Goal: Task Accomplishment & Management: Complete application form

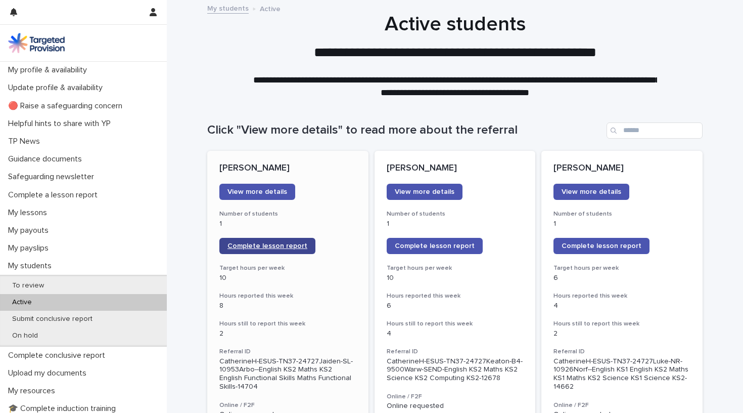
click at [252, 245] on span "Complete lesson report" at bounding box center [268, 245] width 80 height 7
click at [442, 251] on link "Complete lesson report" at bounding box center [435, 246] width 96 height 16
click at [418, 245] on span "Complete lesson report" at bounding box center [435, 245] width 80 height 7
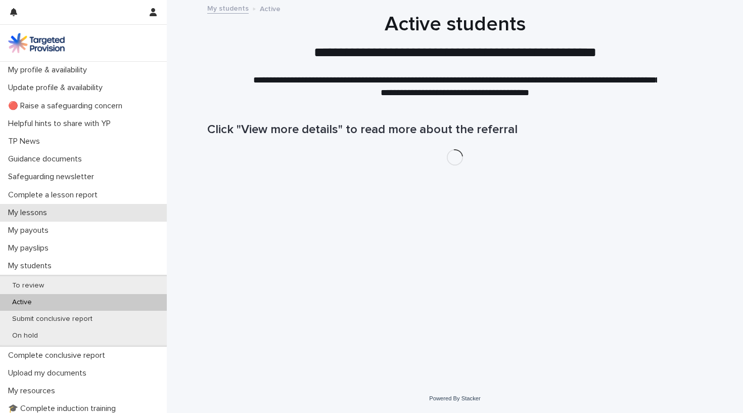
click at [46, 208] on p "My lessons" at bounding box center [29, 213] width 51 height 10
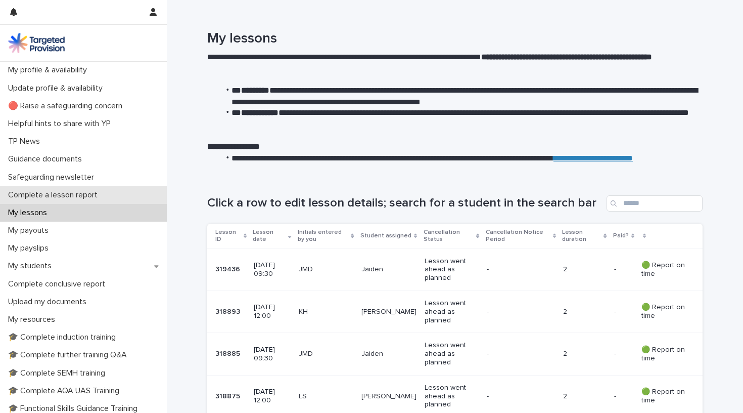
click at [51, 195] on p "Complete a lesson report" at bounding box center [55, 195] width 102 height 10
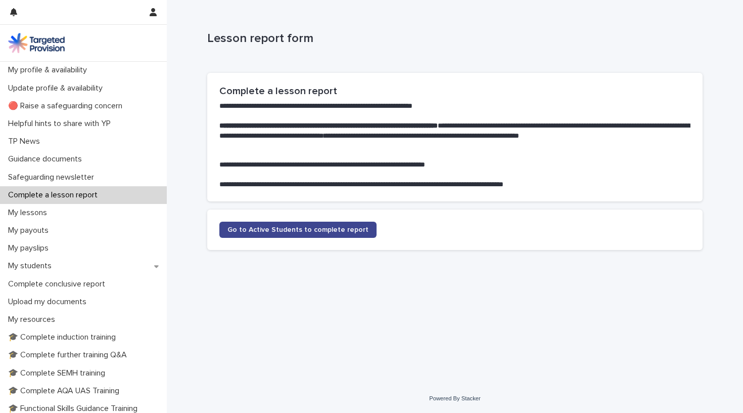
click at [307, 228] on span "Go to Active Students to complete report" at bounding box center [298, 229] width 141 height 7
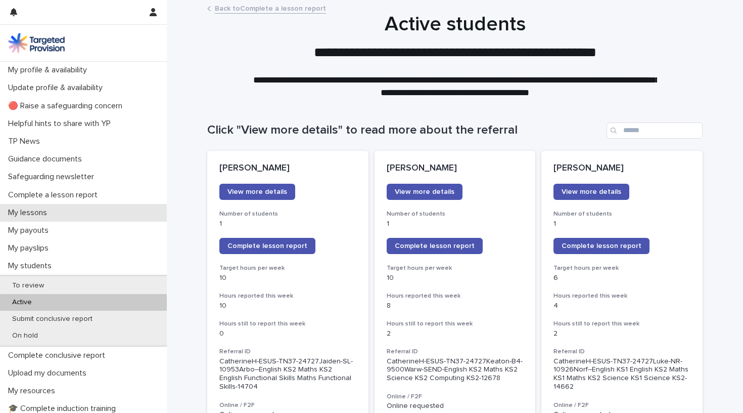
click at [52, 211] on p "My lessons" at bounding box center [29, 213] width 51 height 10
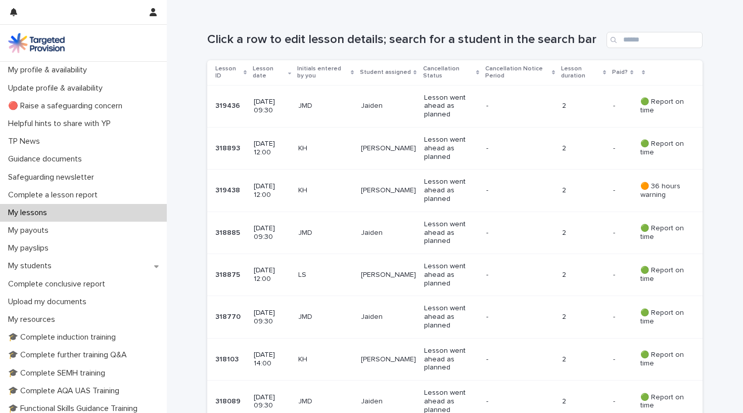
scroll to position [162, 0]
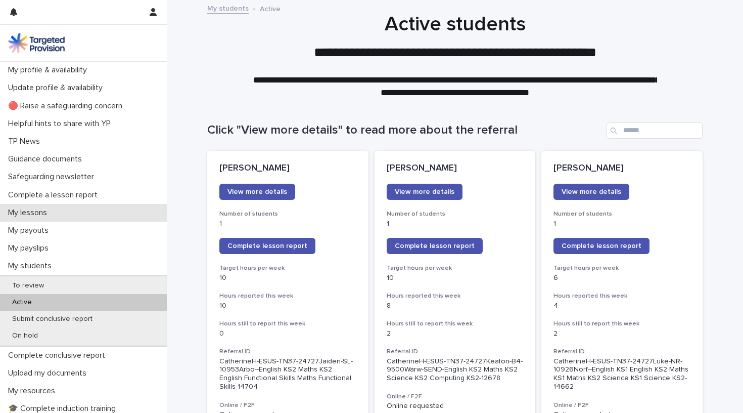
click at [88, 206] on div "My lessons" at bounding box center [83, 213] width 167 height 18
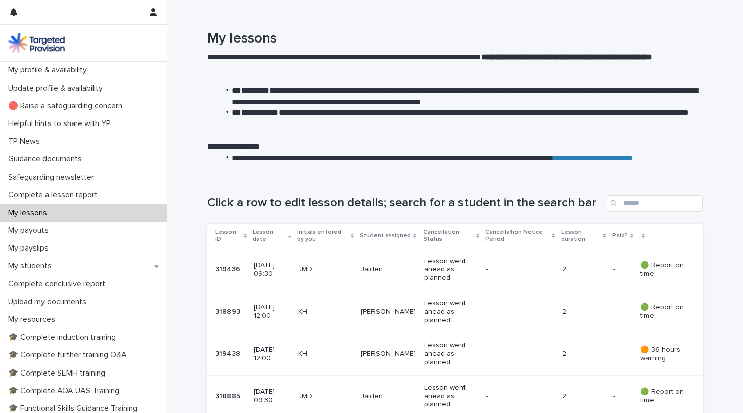
click at [282, 352] on p "[DATE] 12:00" at bounding box center [272, 353] width 36 height 17
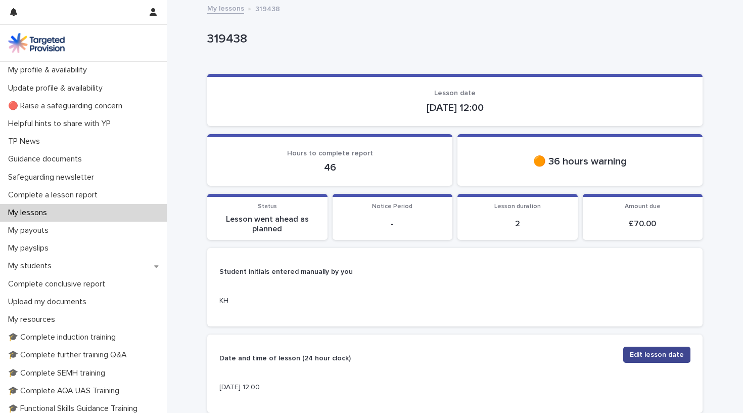
click at [654, 350] on span "Edit lesson date" at bounding box center [657, 354] width 54 height 10
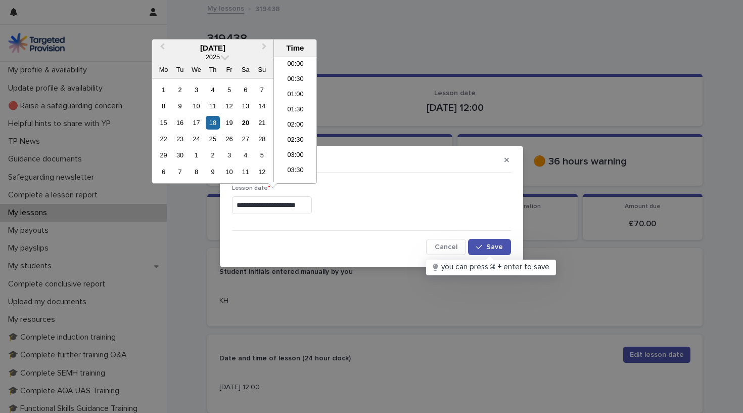
click at [245, 207] on input "**********" at bounding box center [272, 205] width 80 height 18
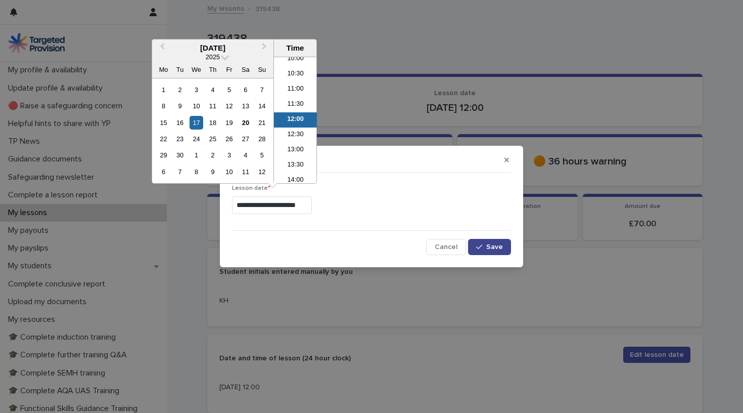
type input "**********"
click at [504, 246] on button "Save" at bounding box center [489, 247] width 43 height 16
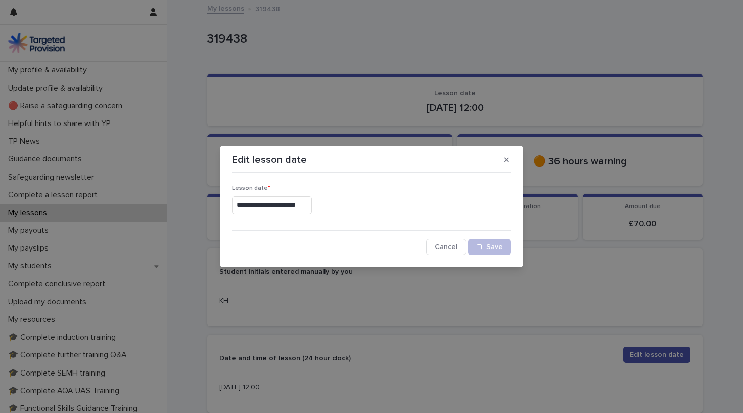
scroll to position [63, 0]
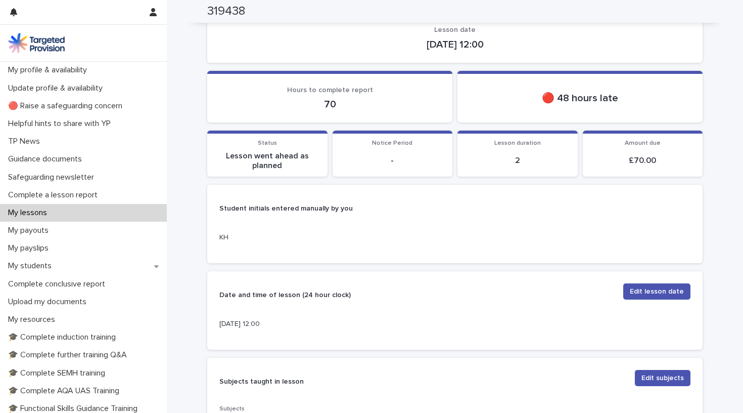
click at [41, 212] on p "My lessons" at bounding box center [29, 213] width 51 height 10
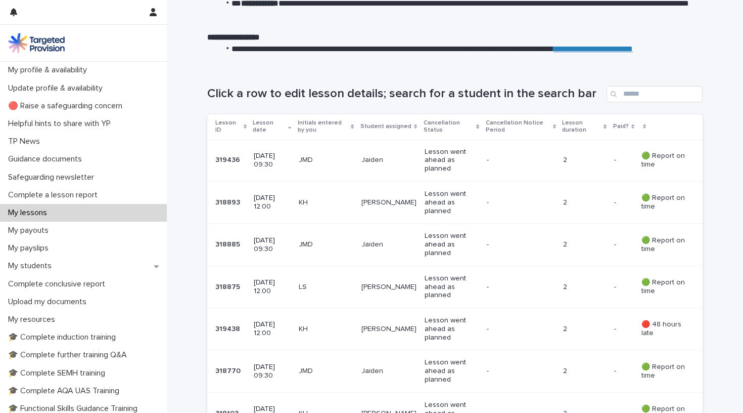
scroll to position [109, 0]
click at [76, 197] on p "Complete a lesson report" at bounding box center [55, 195] width 102 height 10
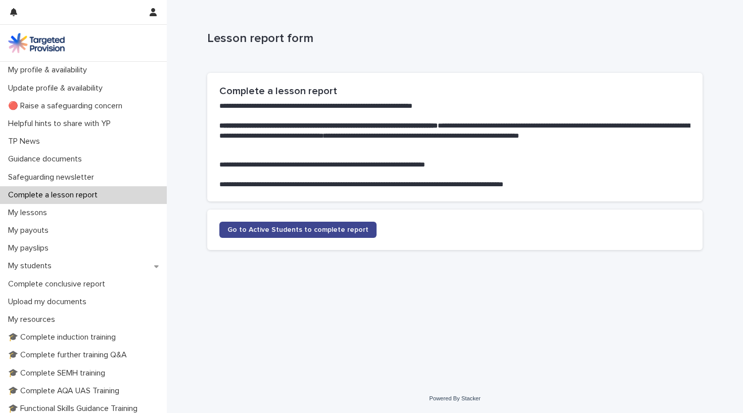
click at [321, 228] on span "Go to Active Students to complete report" at bounding box center [298, 229] width 141 height 7
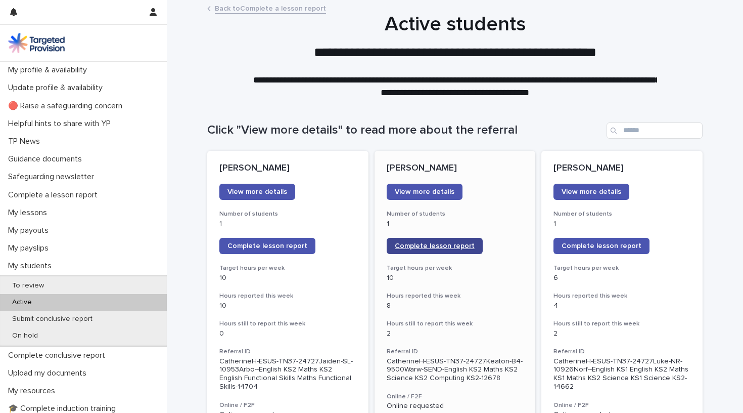
click at [446, 244] on span "Complete lesson report" at bounding box center [435, 245] width 80 height 7
